Goal: Task Accomplishment & Management: Use online tool/utility

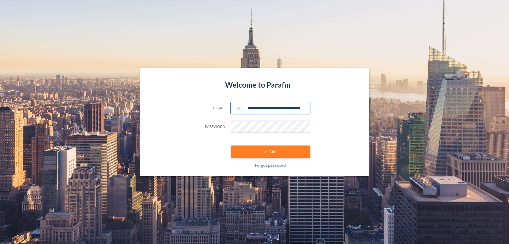
type input "**********"
click at [271, 151] on button "LOGIN" at bounding box center [271, 151] width 80 height 12
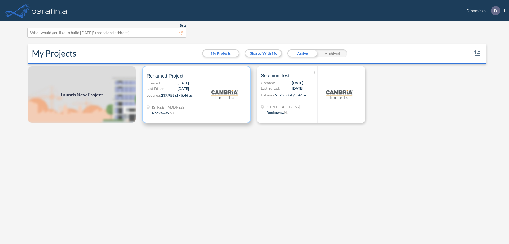
scroll to position [1, 0]
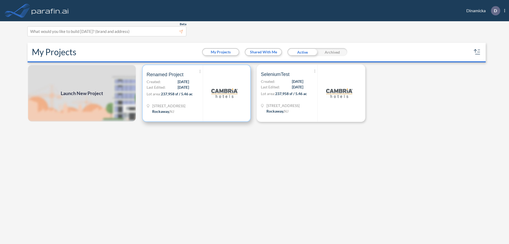
click at [197, 93] on p "Lot area: 237,958 sf / 5.46 ac" at bounding box center [175, 95] width 56 height 8
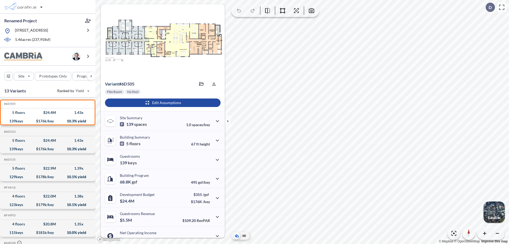
scroll to position [27, 0]
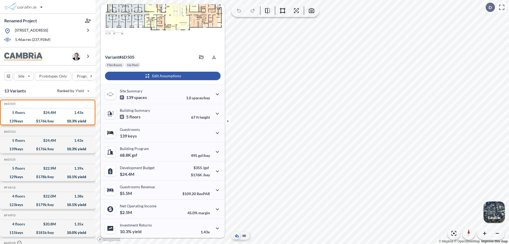
click at [162, 76] on div "button" at bounding box center [163, 76] width 116 height 8
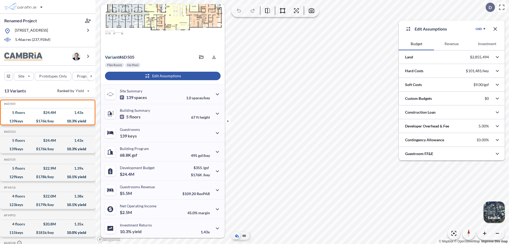
click at [452, 44] on button "Revenue" at bounding box center [451, 43] width 35 height 13
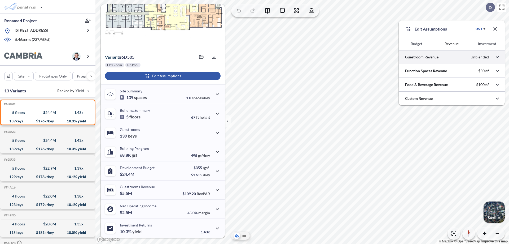
click at [452, 57] on div at bounding box center [452, 57] width 106 height 14
